Goal: Information Seeking & Learning: Learn about a topic

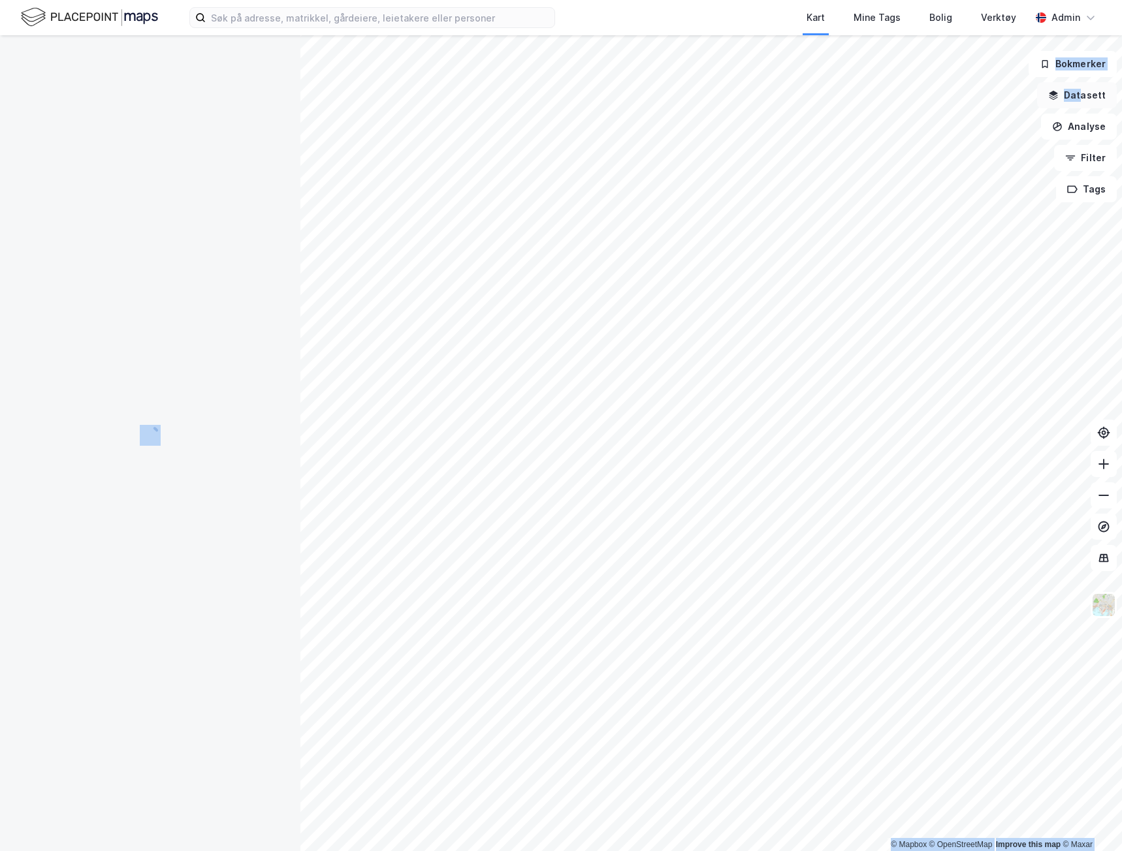
click at [1095, 93] on button "Datasett" at bounding box center [1077, 95] width 80 height 26
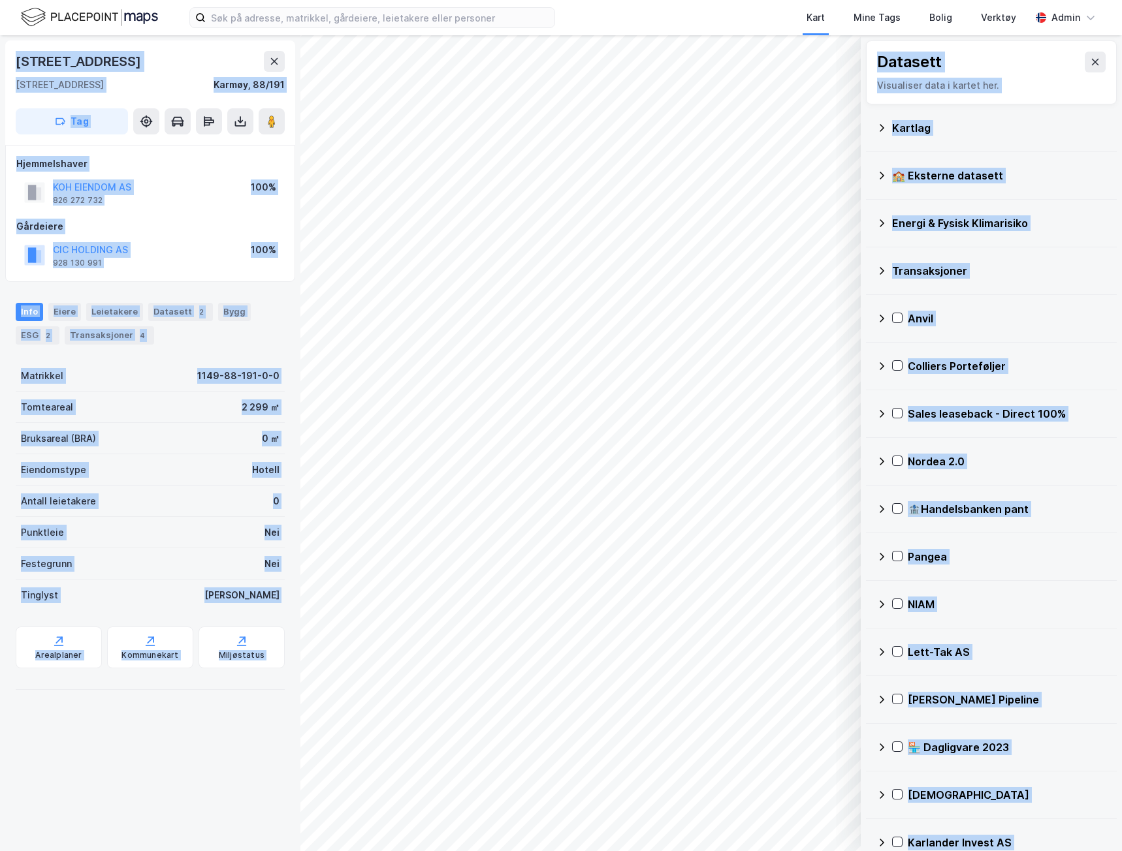
click at [894, 168] on div "🏫 Eksterne datasett" at bounding box center [999, 176] width 214 height 16
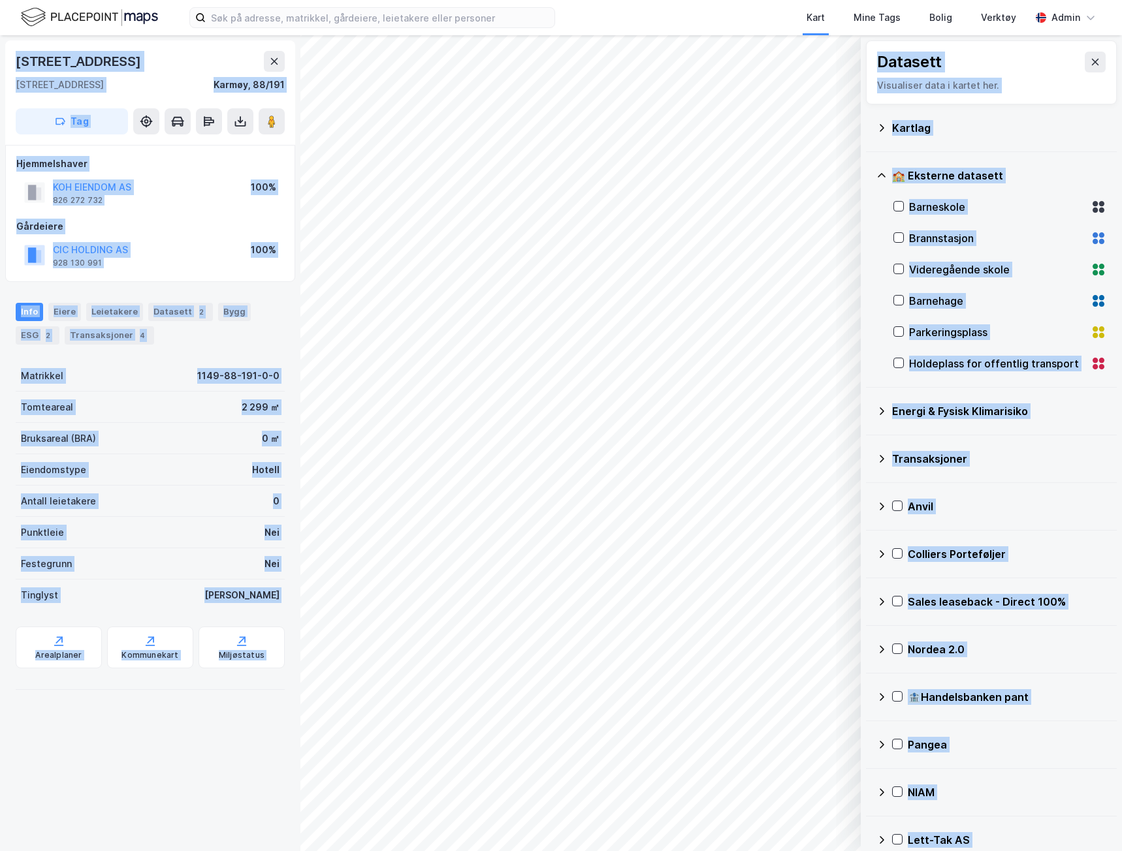
click at [905, 126] on div "Kartlag" at bounding box center [999, 128] width 214 height 16
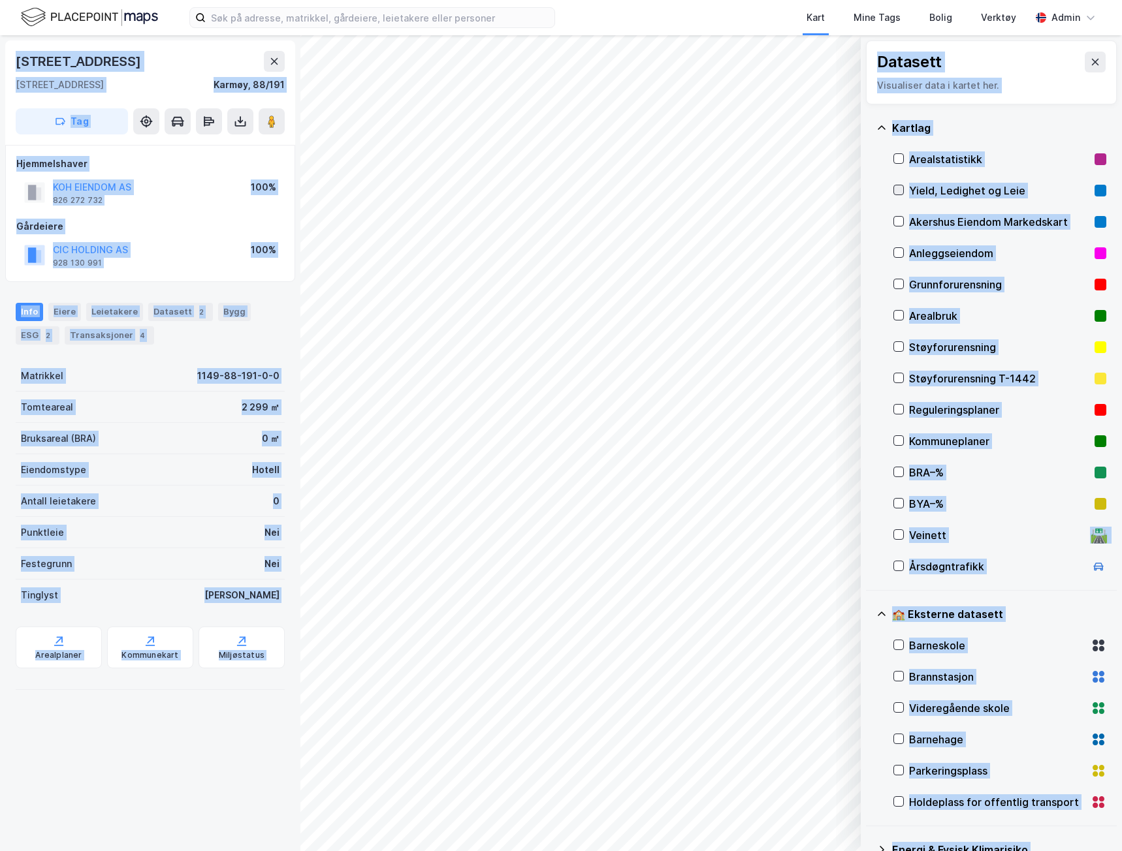
click at [898, 189] on icon at bounding box center [898, 189] width 9 height 9
click at [128, 19] on img at bounding box center [89, 17] width 137 height 23
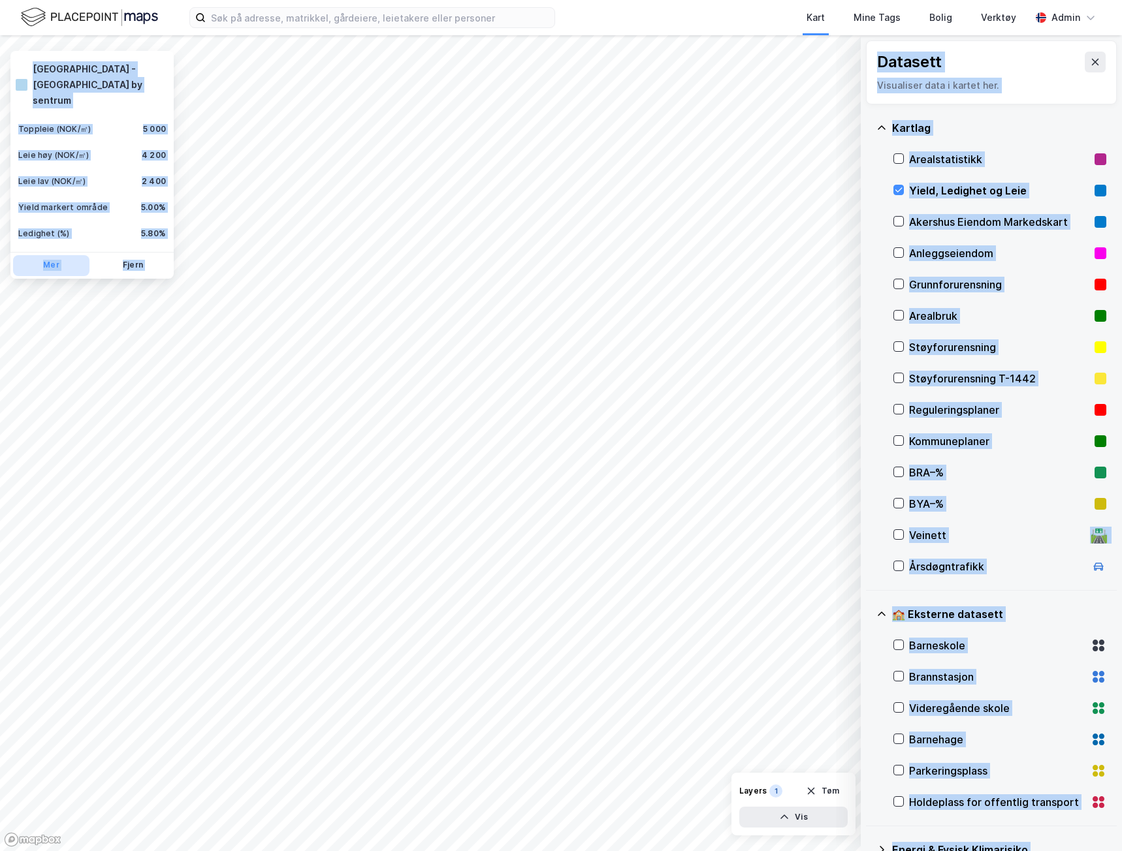
click at [61, 255] on button "Mer" at bounding box center [51, 265] width 76 height 21
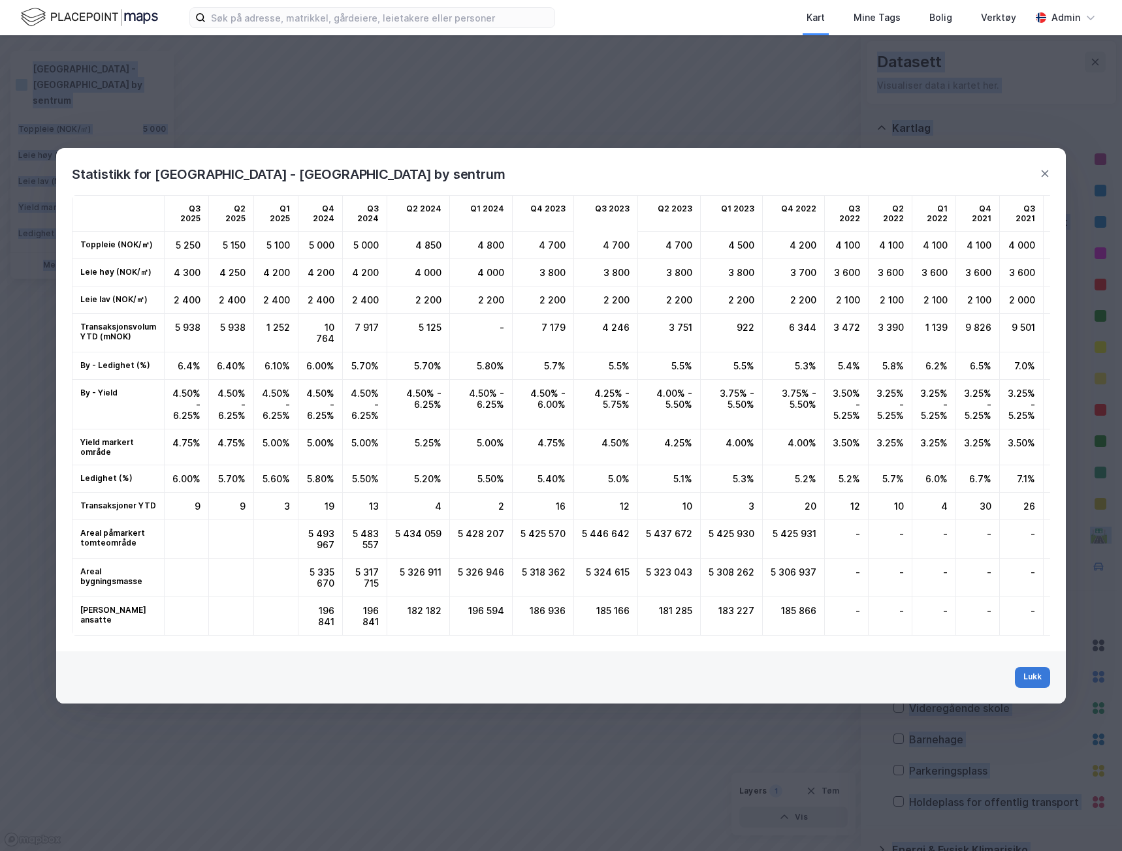
click at [1026, 685] on button "Lukk" at bounding box center [1031, 677] width 35 height 21
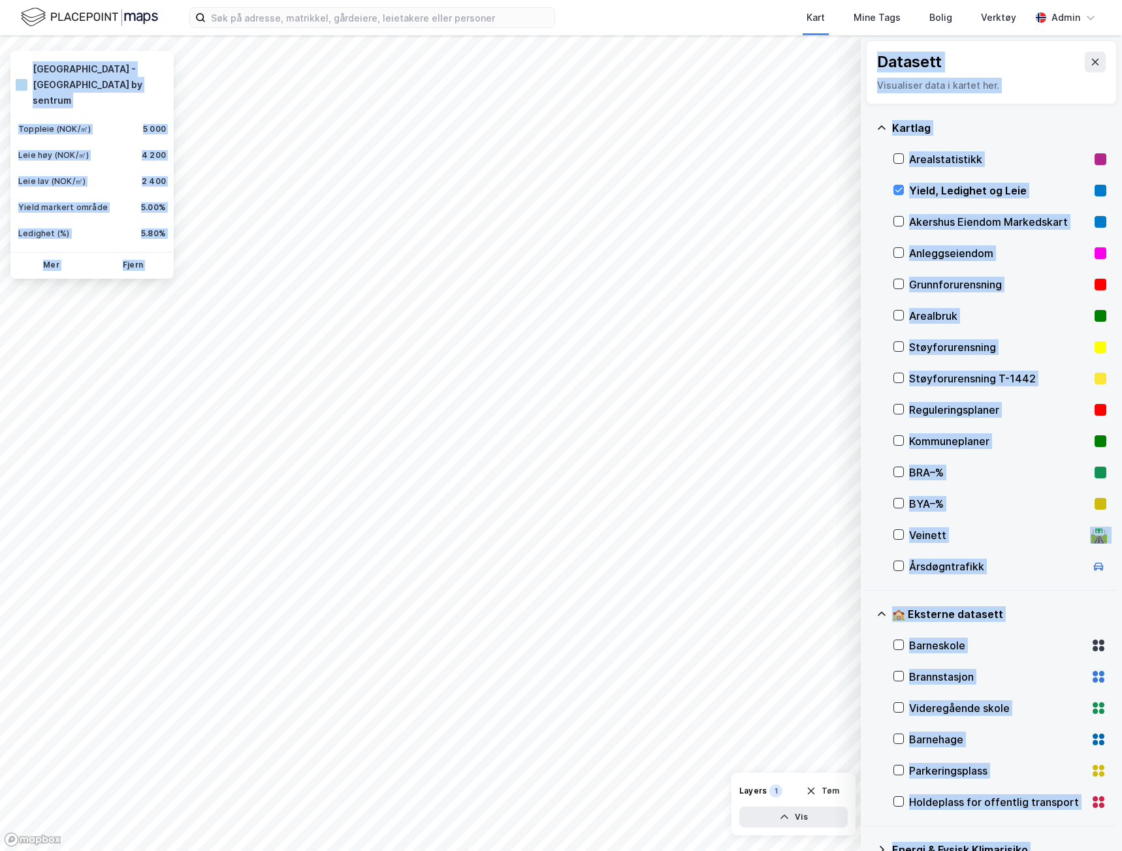
click at [97, 221] on div "Ledighet (%) 5.80%" at bounding box center [92, 234] width 158 height 26
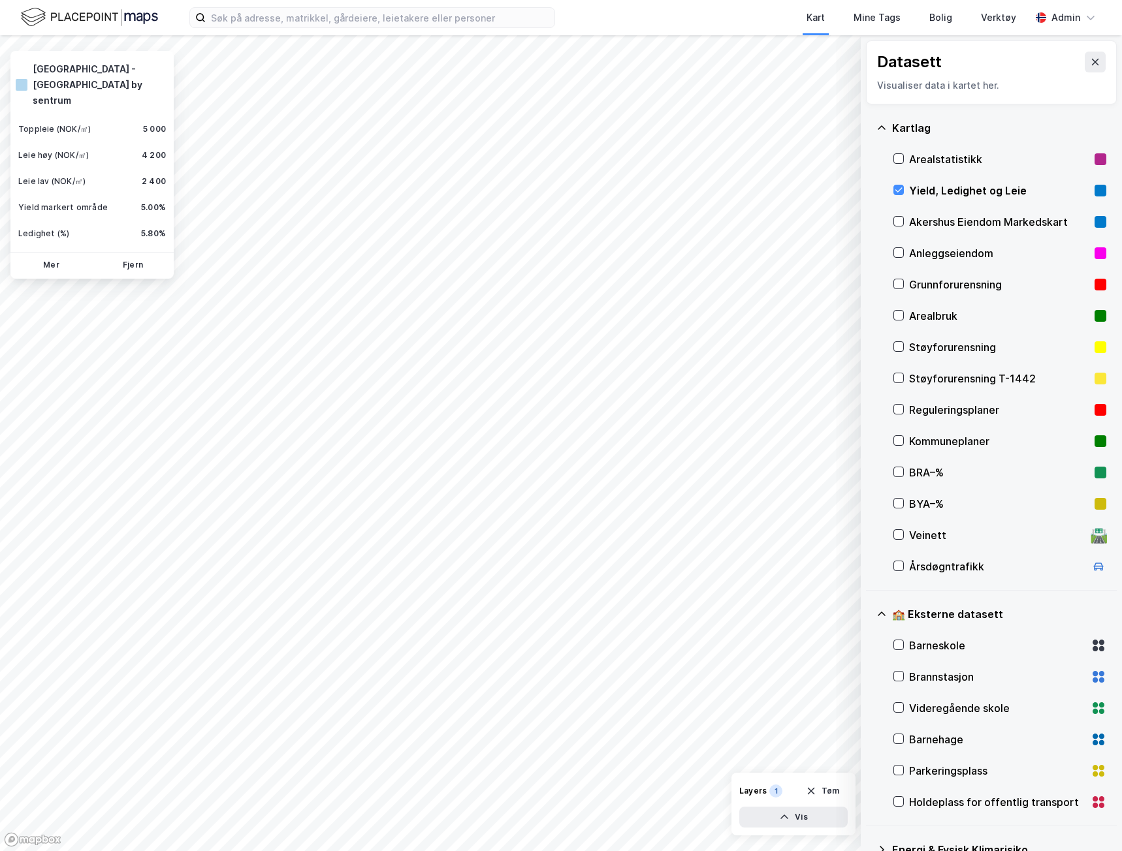
click at [141, 219] on div "[GEOGRAPHIC_DATA] - [GEOGRAPHIC_DATA] by sentrum Toppleie (NOK/㎡) 5 000 Leie hø…" at bounding box center [91, 165] width 163 height 228
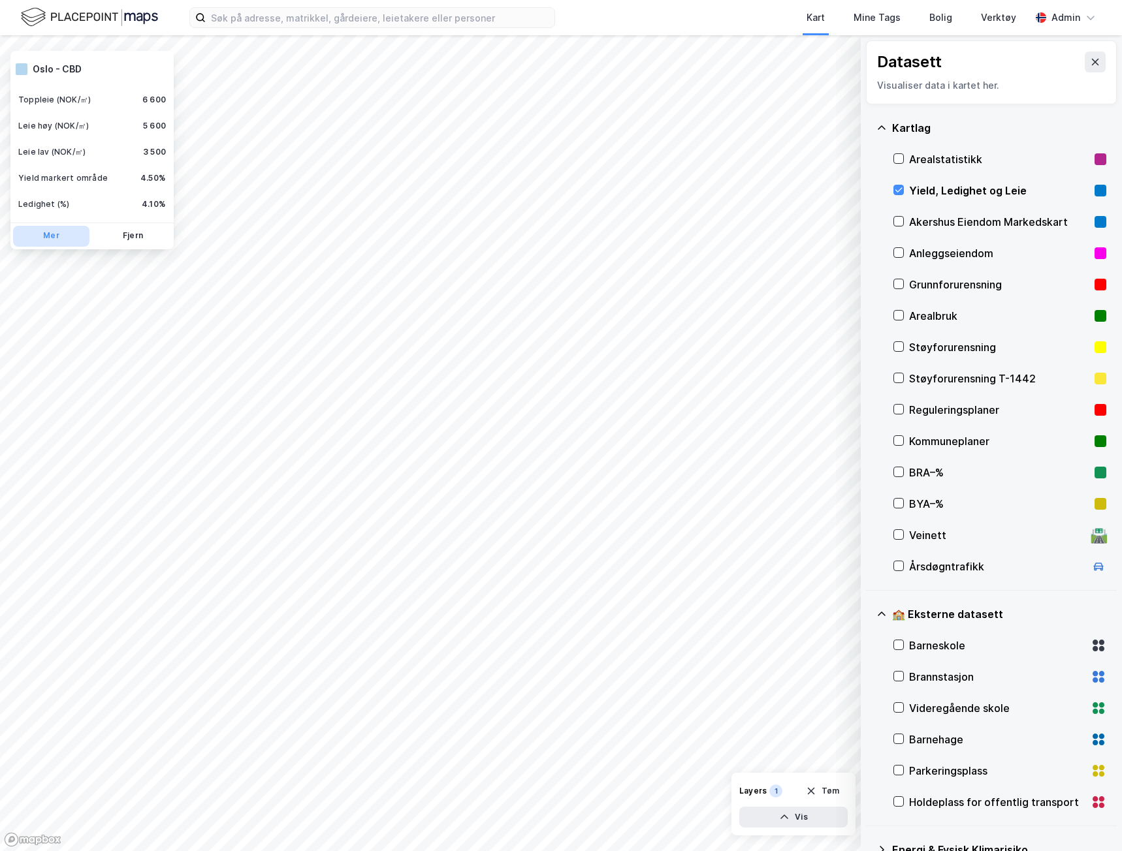
click at [43, 238] on button "Mer" at bounding box center [51, 236] width 76 height 21
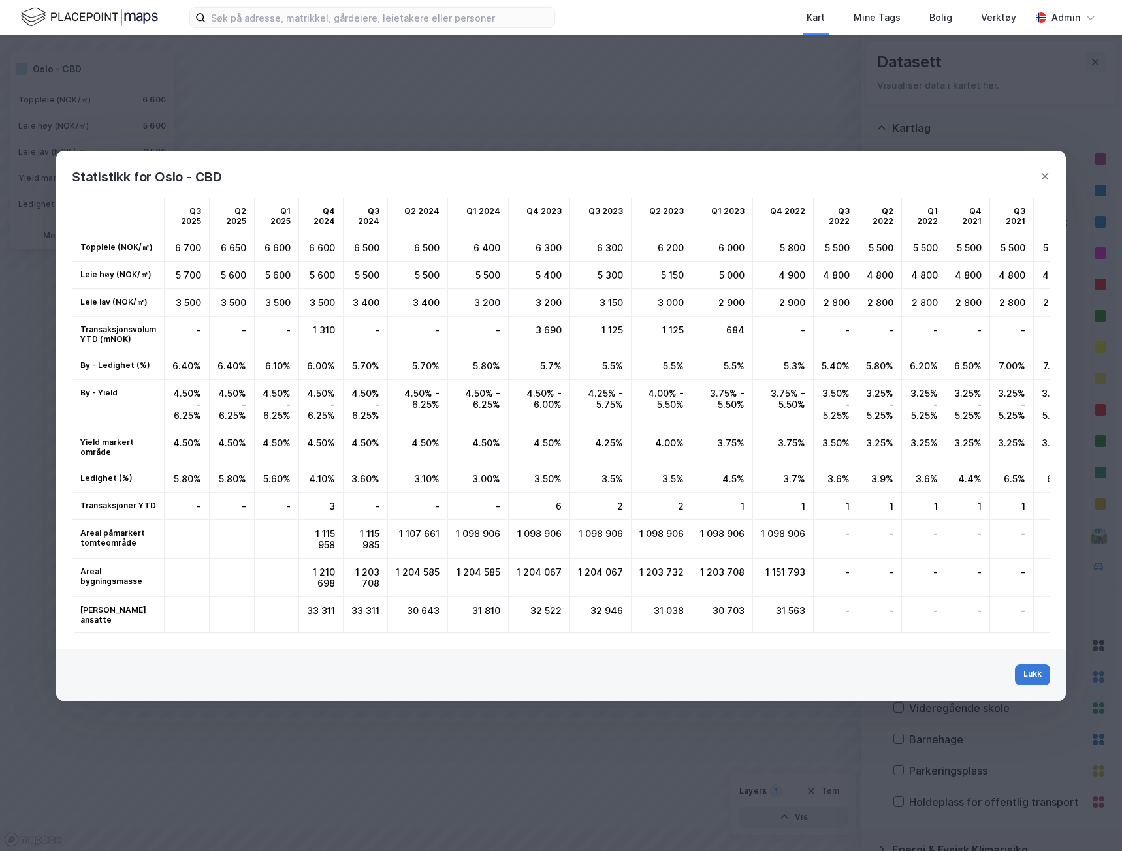
click at [1035, 680] on button "Lukk" at bounding box center [1031, 675] width 35 height 21
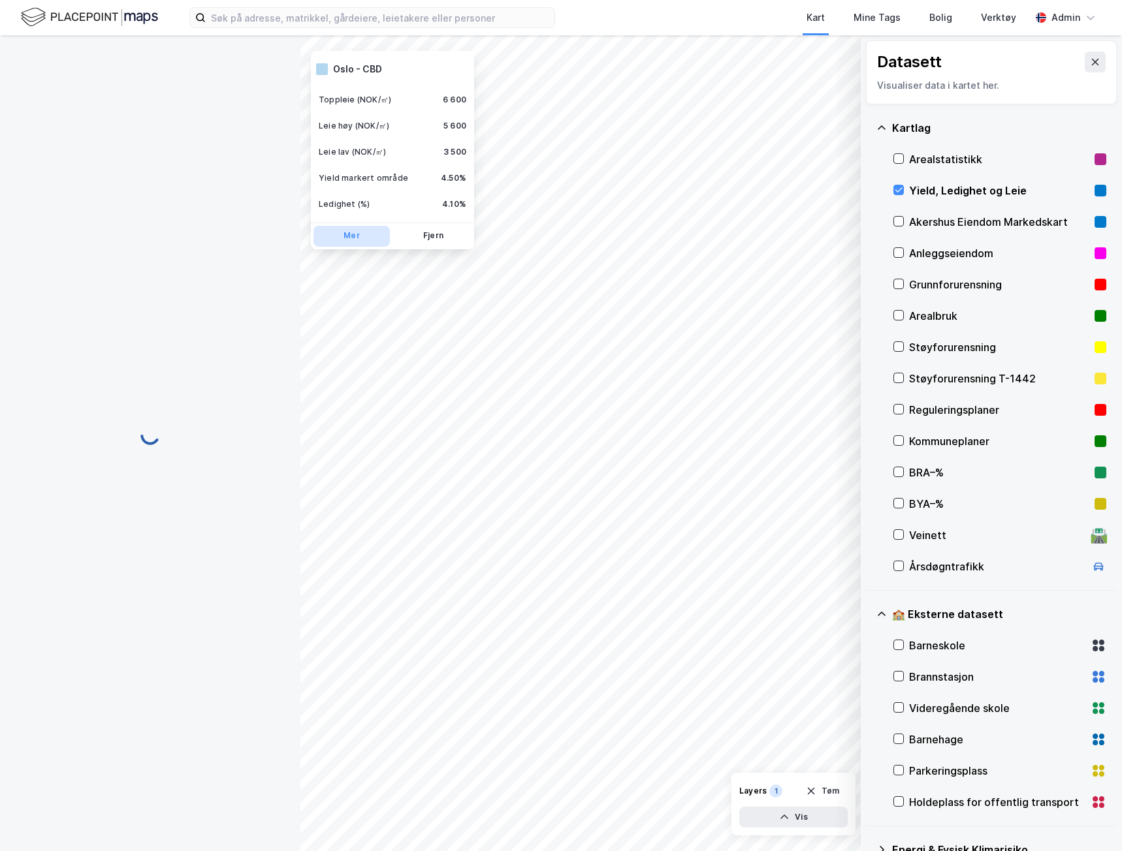
click at [349, 235] on button "Mer" at bounding box center [351, 236] width 76 height 21
